Goal: Navigation & Orientation: Find specific page/section

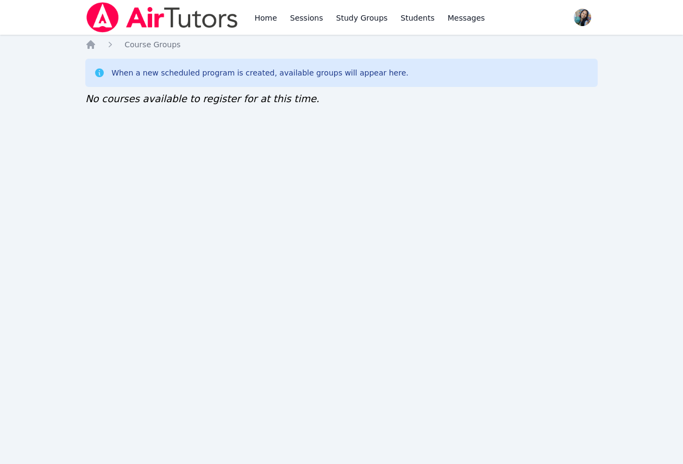
click at [304, 462] on div "Home Sessions Study Groups Students Messages Open user menu [PERSON_NAME] Open …" at bounding box center [341, 232] width 683 height 464
click at [240, 117] on div "Home Course Groups When a new scheduled program is created, available groups wi…" at bounding box center [341, 83] width 513 height 89
click at [253, 148] on div "Home Sessions Study Groups Students Messages Open user menu Sokha Lee Open main…" at bounding box center [341, 232] width 683 height 464
